Goal: Task Accomplishment & Management: Manage account settings

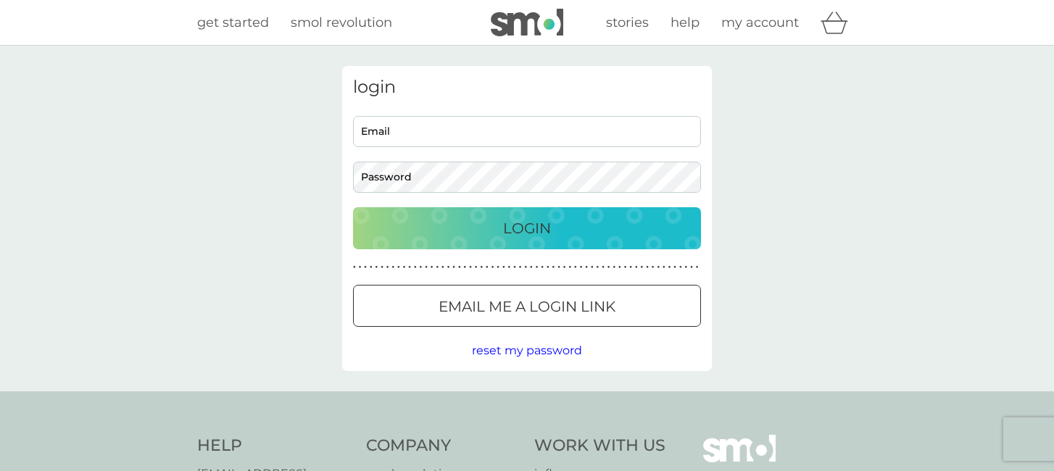
type input "leigh@hatts.co.uk"
click at [522, 222] on p "Login" at bounding box center [527, 228] width 48 height 23
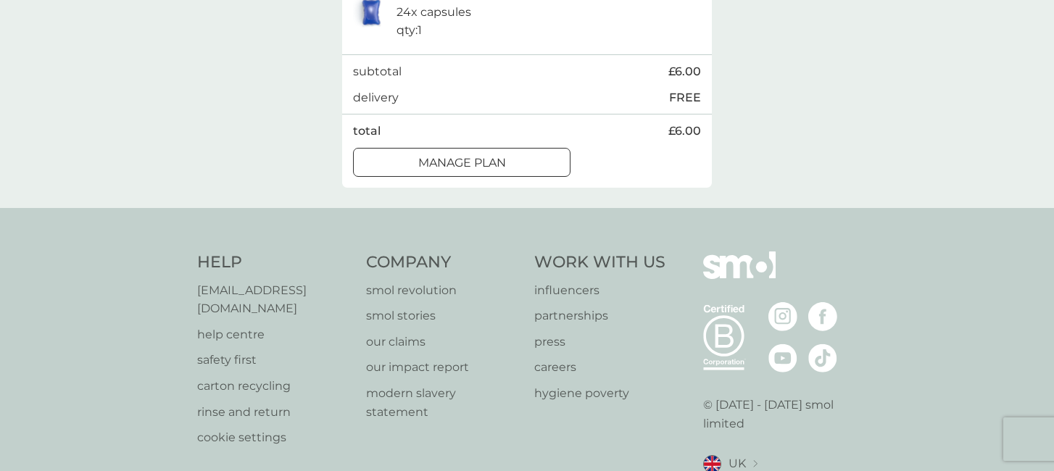
scroll to position [417, 0]
